Goal: Task Accomplishment & Management: Complete application form

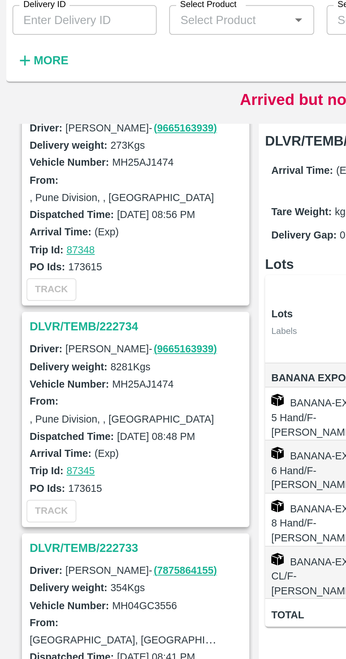
scroll to position [823, 0]
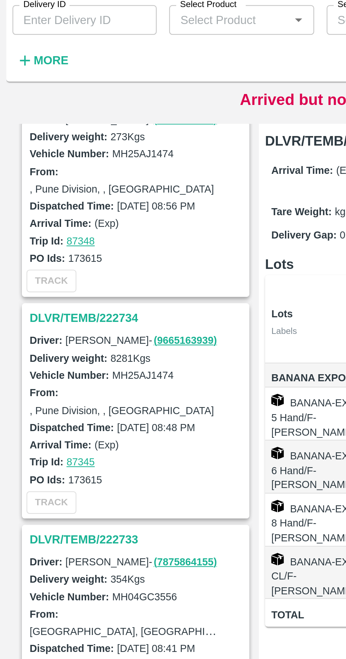
click at [49, 182] on h3 "DLVR/TEMB/222734" at bounding box center [62, 186] width 98 height 9
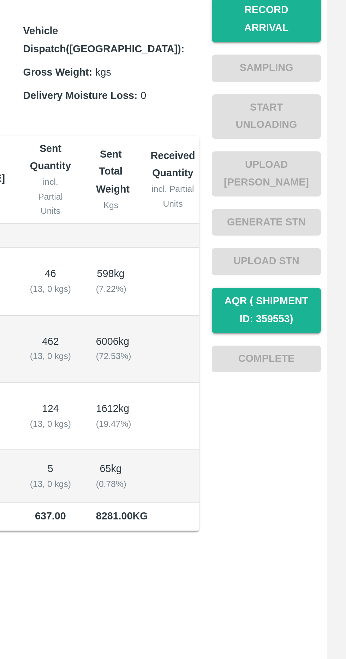
click at [326, 113] on button "Record Arrival" at bounding box center [309, 114] width 49 height 20
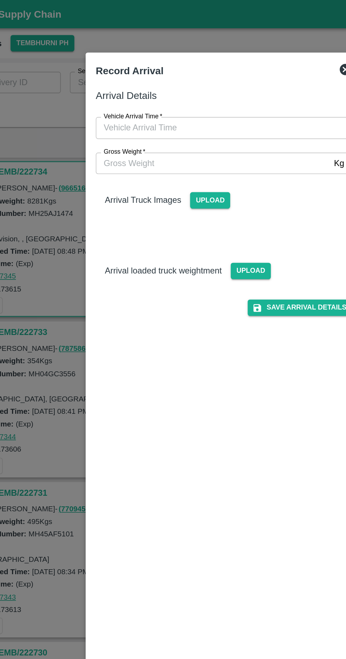
click at [166, 126] on span "Upload" at bounding box center [164, 125] width 25 height 10
click at [0, 0] on input "Upload" at bounding box center [0, 0] width 0 height 0
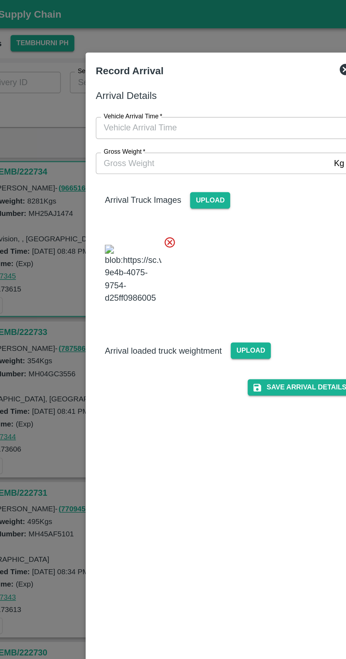
click at [193, 224] on span "Upload" at bounding box center [189, 219] width 25 height 10
click at [0, 0] on input "Upload" at bounding box center [0, 0] width 0 height 0
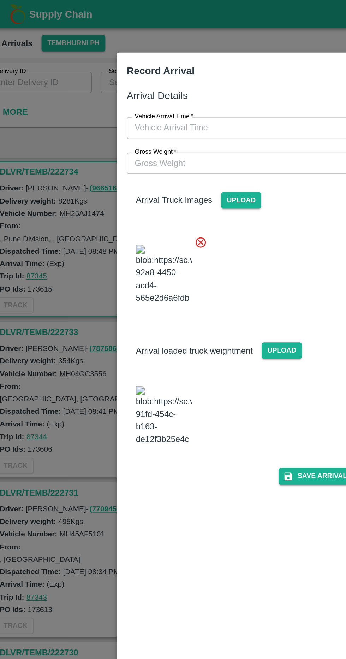
click at [185, 100] on input "Gross Weight   *" at bounding box center [166, 101] width 146 height 13
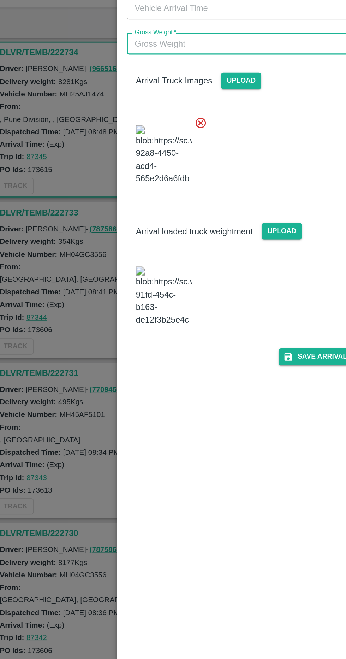
click at [122, 278] on img at bounding box center [116, 259] width 35 height 37
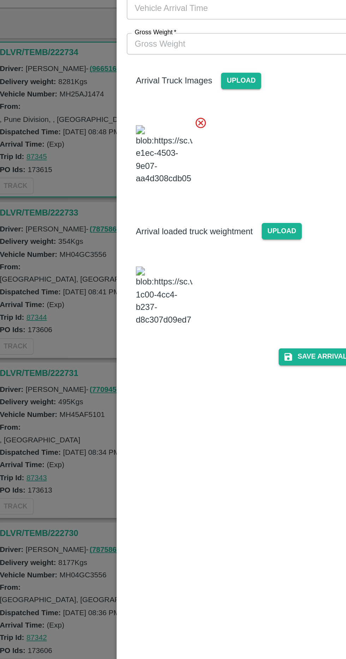
click at [166, 103] on input "Gross Weight   *" at bounding box center [166, 101] width 146 height 13
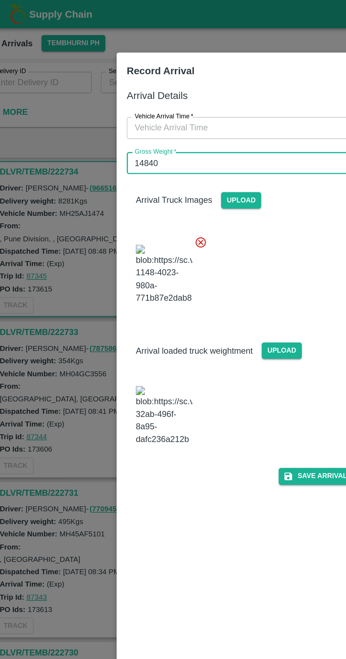
type input "14840"
click at [187, 84] on input "Vehicle Arrival Time   *" at bounding box center [170, 79] width 155 height 13
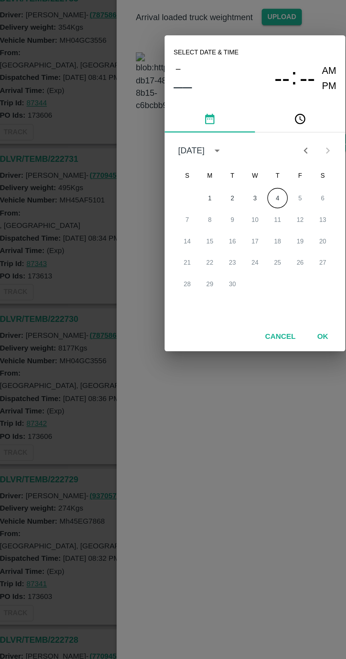
click at [187, 332] on button "4" at bounding box center [187, 332] width 13 height 13
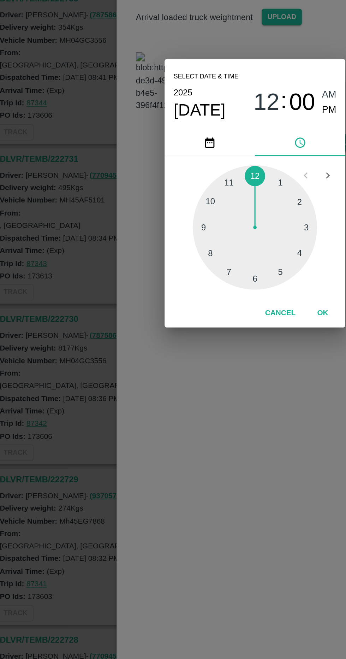
click at [187, 326] on div at bounding box center [173, 351] width 78 height 78
click at [195, 326] on div at bounding box center [173, 351] width 78 height 78
type input "[DATE] 01:07 AM"
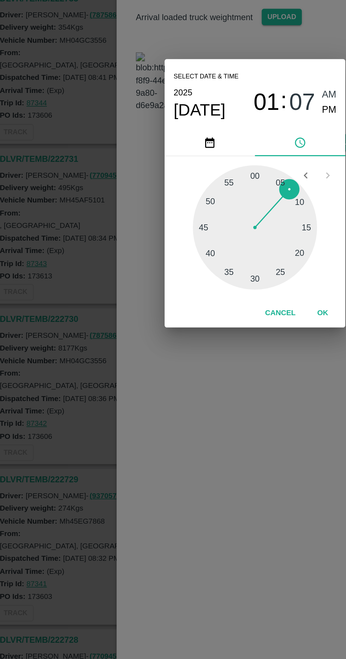
click at [215, 404] on button "OK" at bounding box center [215, 404] width 23 height 12
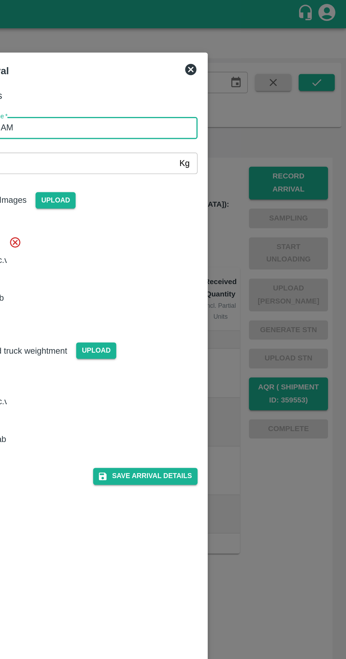
click at [221, 303] on button "Save Arrival Details" at bounding box center [220, 297] width 65 height 10
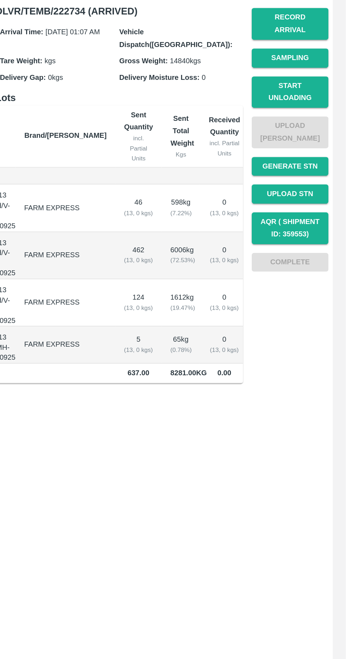
click at [320, 149] on button "Start Unloading" at bounding box center [309, 158] width 49 height 20
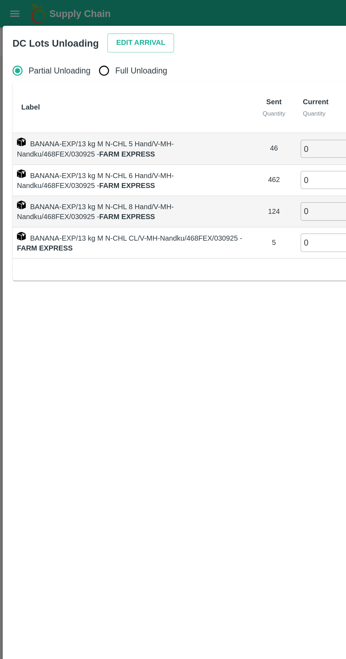
click at [96, 29] on button "Edit Arrival" at bounding box center [90, 28] width 43 height 12
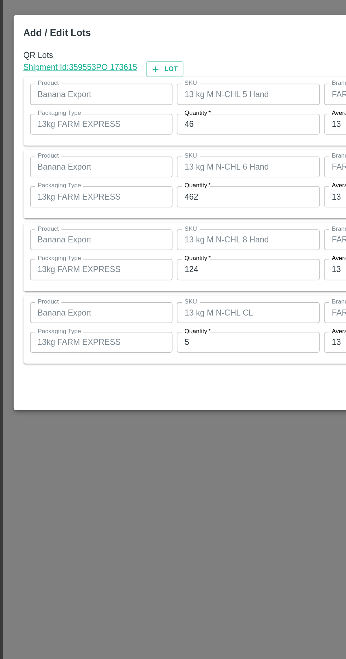
click at [150, 270] on input "46" at bounding box center [160, 272] width 92 height 13
type input "43"
click at [172, 320] on input "462" at bounding box center [160, 318] width 92 height 13
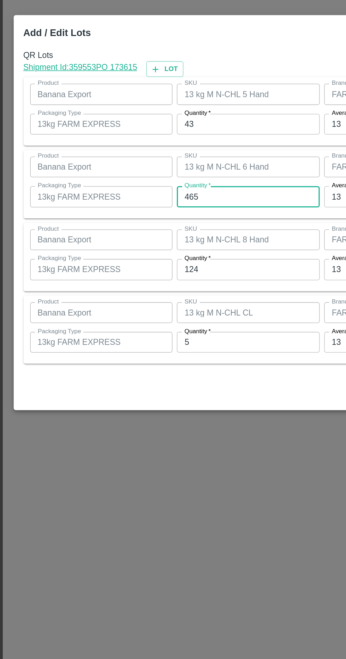
type input "465"
click at [176, 368] on input "124" at bounding box center [160, 365] width 92 height 13
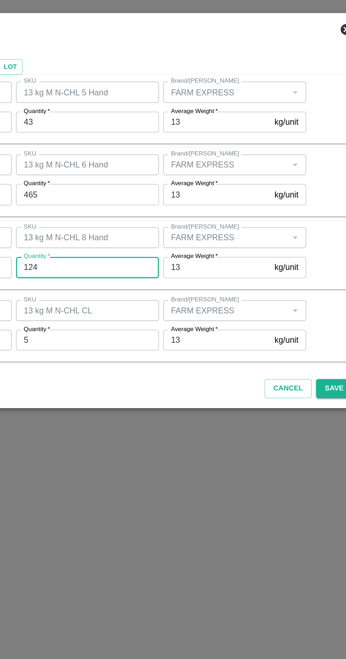
click at [320, 445] on button "Save" at bounding box center [319, 444] width 23 height 12
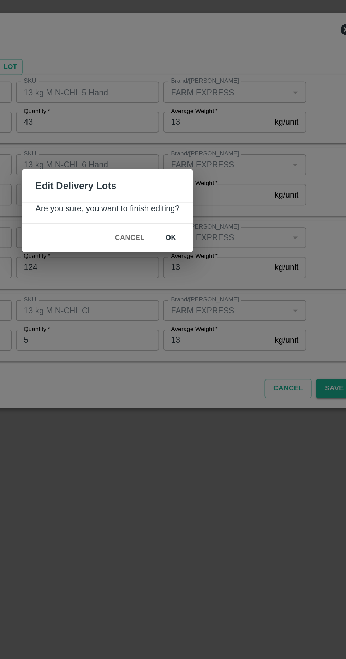
click at [215, 346] on button "ok" at bounding box center [214, 347] width 23 height 12
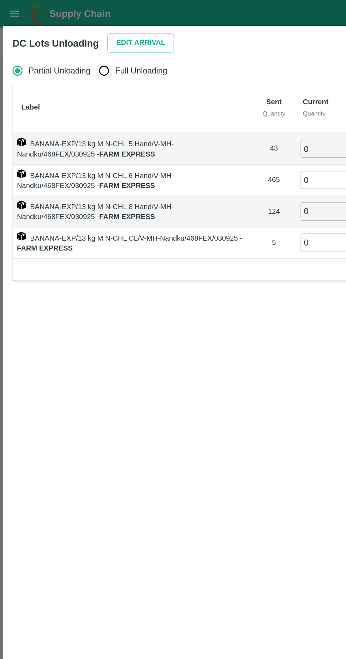
click at [73, 43] on input "Full Unloading" at bounding box center [67, 45] width 14 height 14
radio input "true"
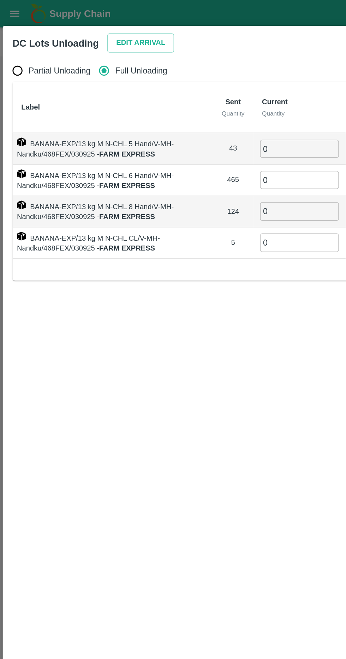
click at [189, 98] on input "0" at bounding box center [193, 96] width 51 height 12
type input "43"
type input "465"
type input "124"
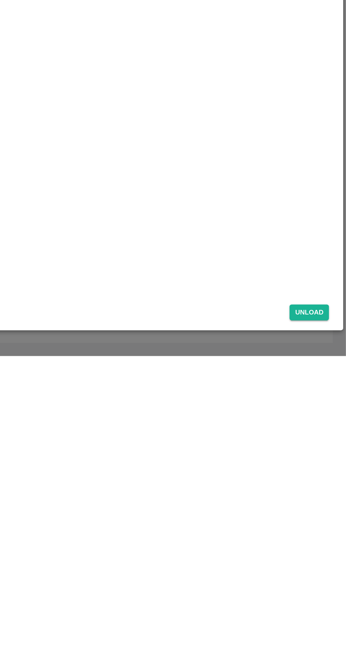
type input "5"
click at [328, 629] on button "Unload" at bounding box center [322, 630] width 25 height 10
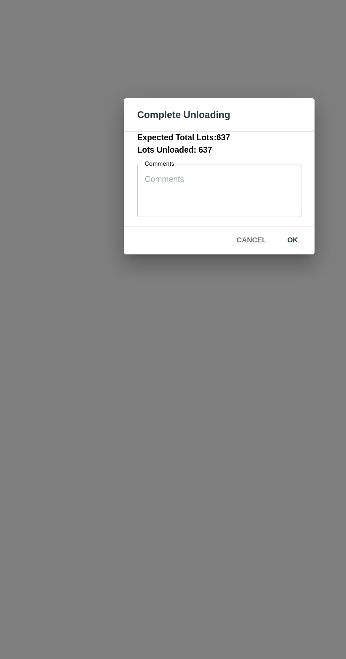
click at [219, 371] on button "ok" at bounding box center [220, 370] width 23 height 12
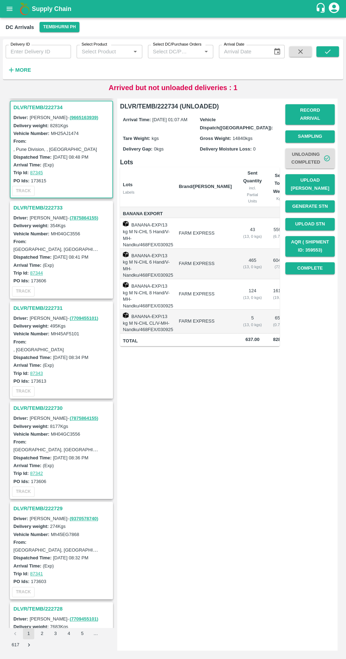
click at [65, 303] on h3 "DLVR/TEMB/222731" at bounding box center [62, 307] width 98 height 9
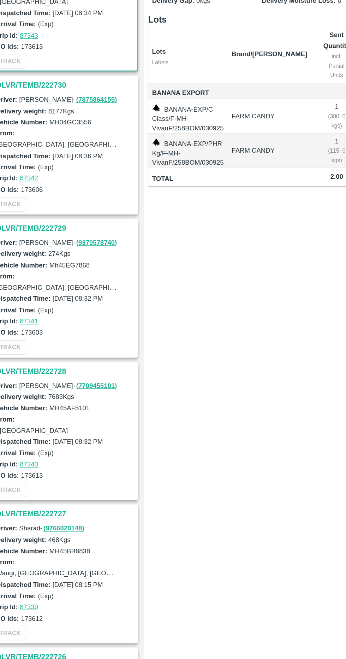
scroll to position [1105, 0]
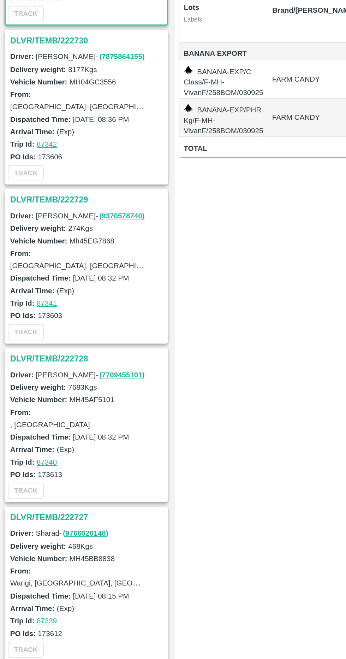
click at [56, 402] on h3 "DLVR/TEMB/222728" at bounding box center [62, 406] width 98 height 9
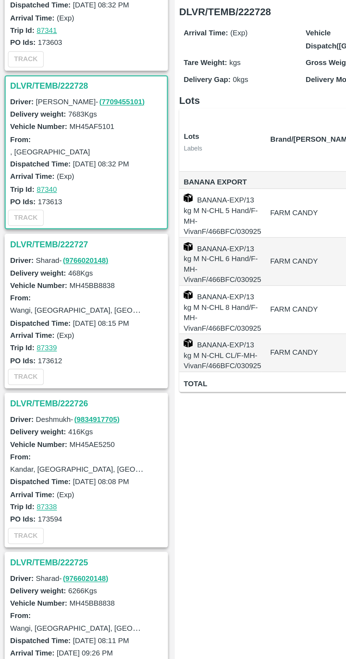
scroll to position [1402, 0]
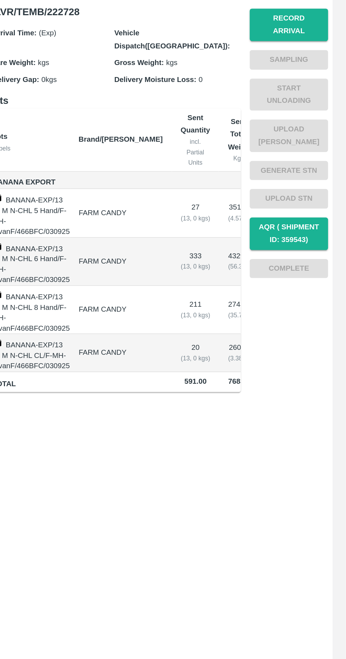
click at [316, 109] on button "Record Arrival" at bounding box center [309, 114] width 49 height 20
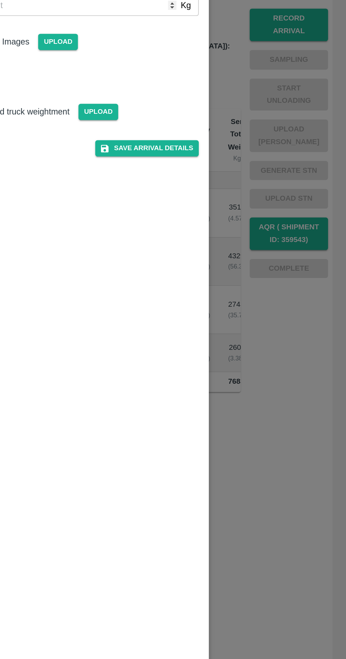
scroll to position [0, 0]
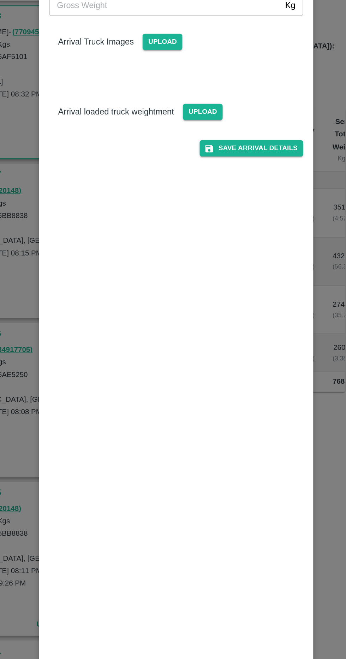
click at [166, 127] on span "Upload" at bounding box center [164, 125] width 25 height 10
click at [0, 0] on input "Upload" at bounding box center [0, 0] width 0 height 0
click at [164, 125] on span "Upload" at bounding box center [164, 125] width 25 height 10
click at [0, 0] on input "Upload" at bounding box center [0, 0] width 0 height 0
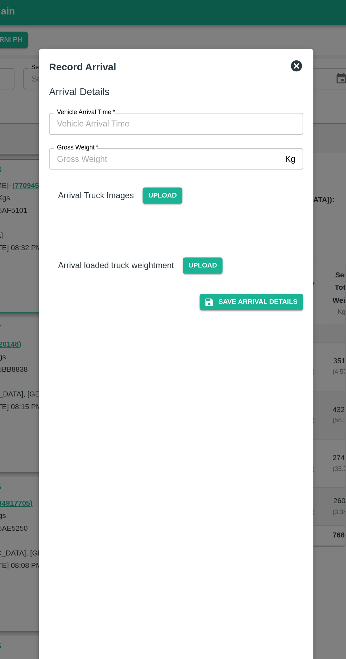
click at [170, 127] on span "Upload" at bounding box center [164, 125] width 25 height 10
click at [0, 0] on input "Upload" at bounding box center [0, 0] width 0 height 0
click at [165, 126] on span "Upload" at bounding box center [164, 125] width 25 height 10
click at [0, 0] on input "Upload" at bounding box center [0, 0] width 0 height 0
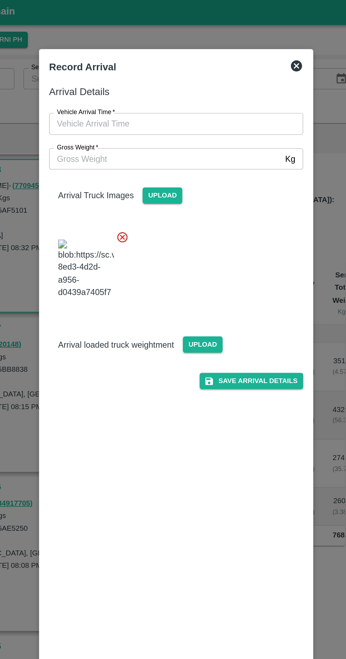
click at [131, 177] on img at bounding box center [116, 171] width 35 height 37
